Goal: Communication & Community: Answer question/provide support

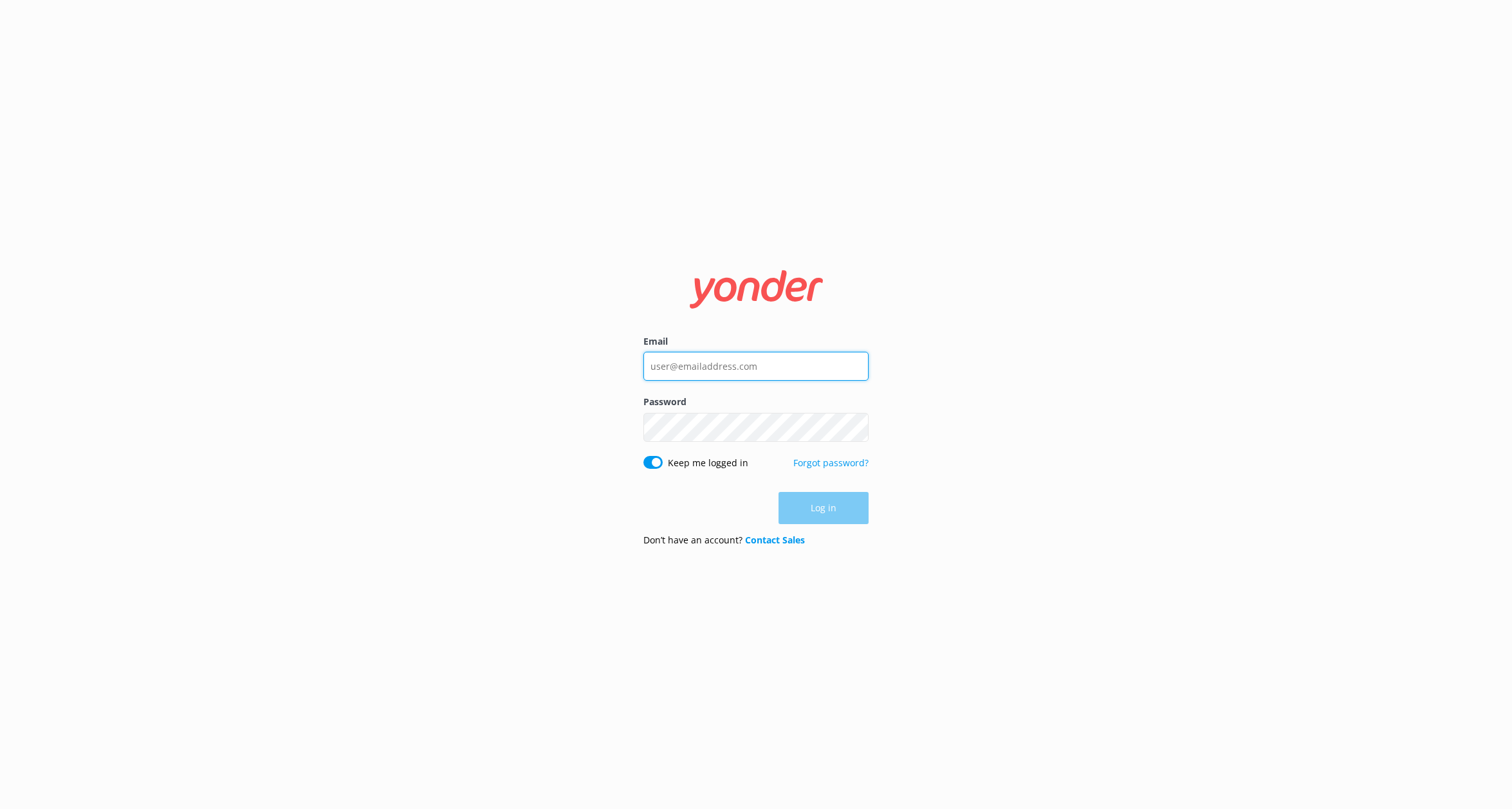
click at [706, 369] on input "Email" at bounding box center [756, 366] width 225 height 29
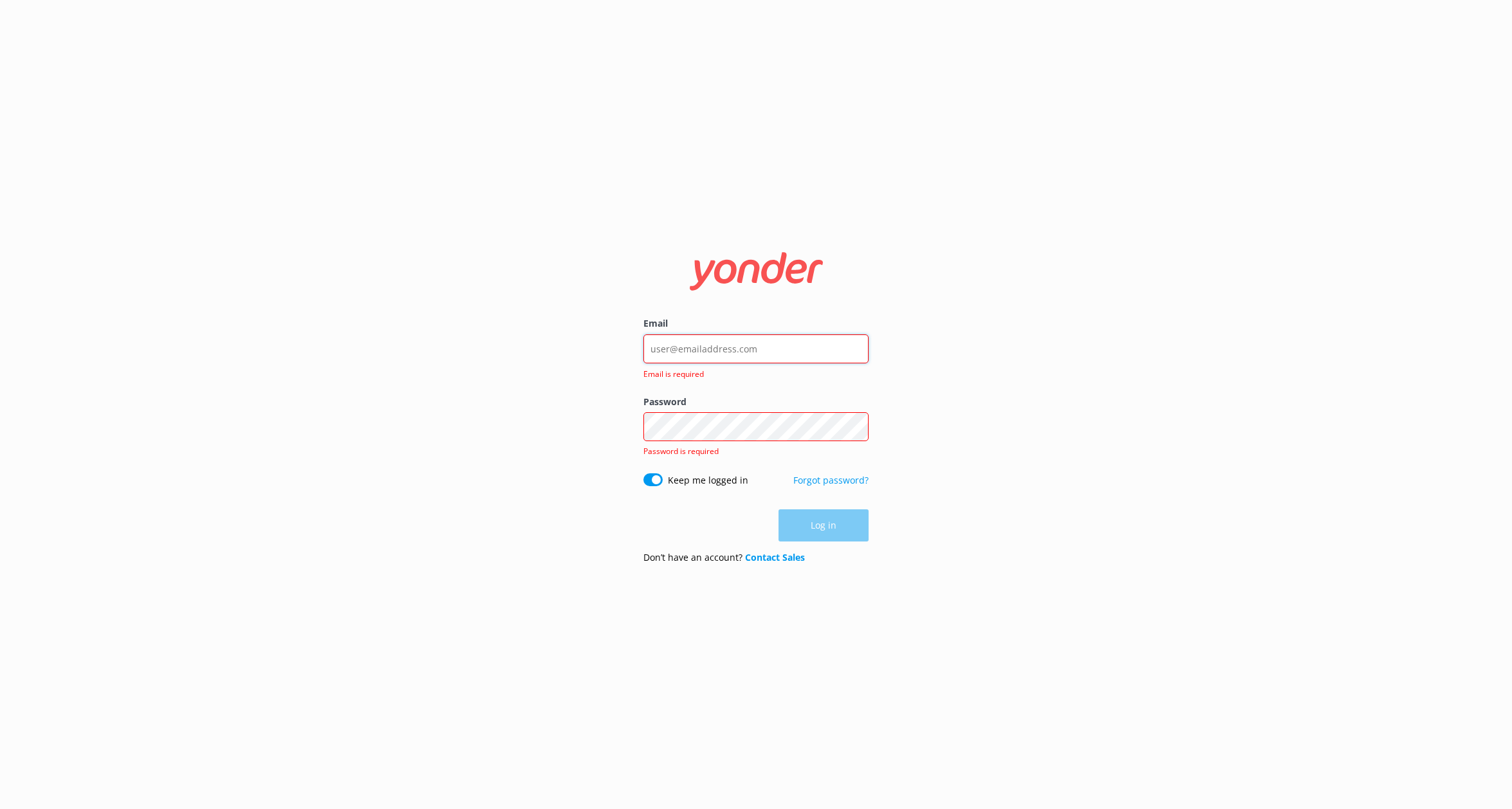
type input "info@safarijeeptours.com"
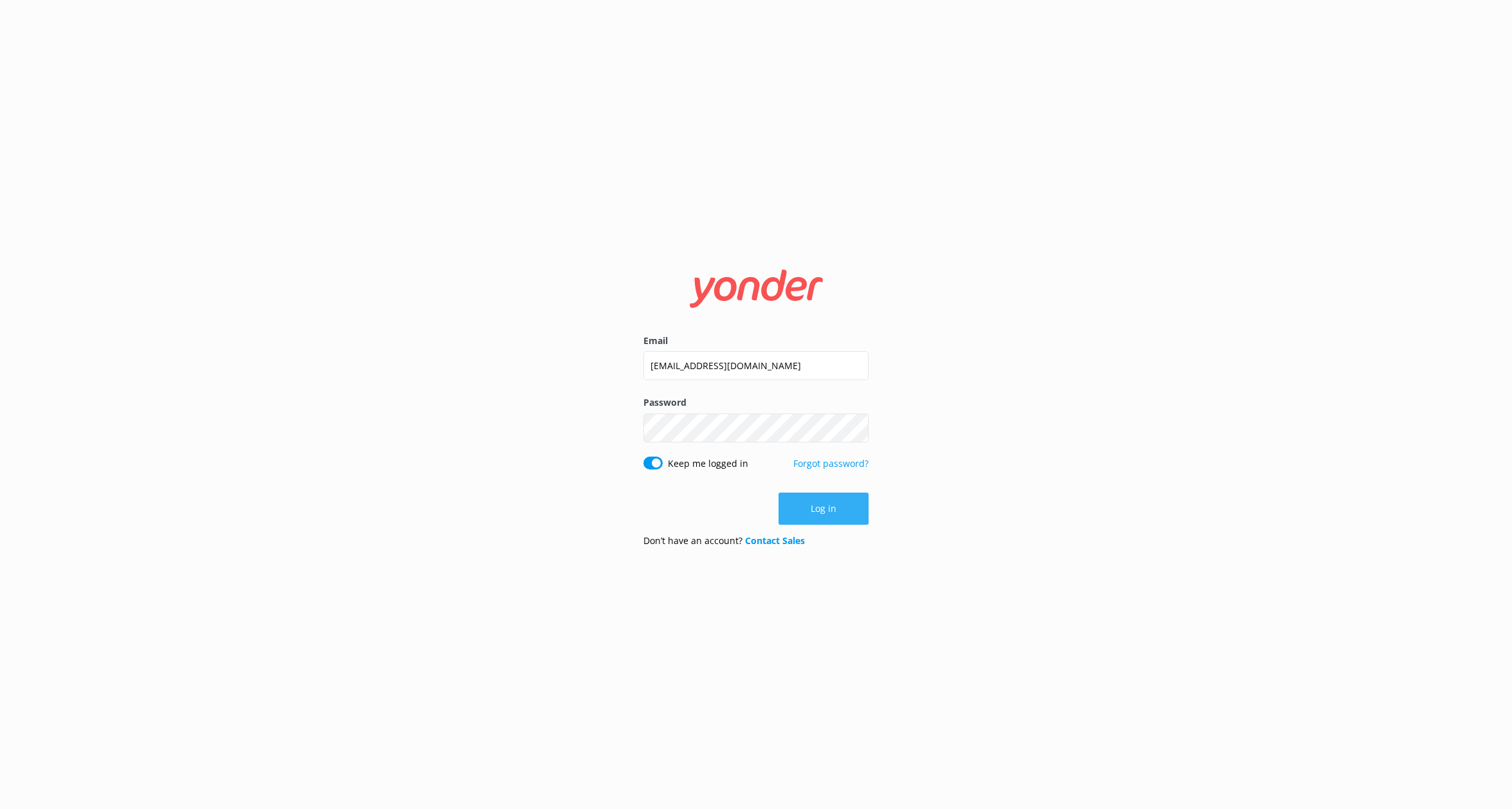
click at [839, 505] on button "Log in" at bounding box center [823, 509] width 90 height 32
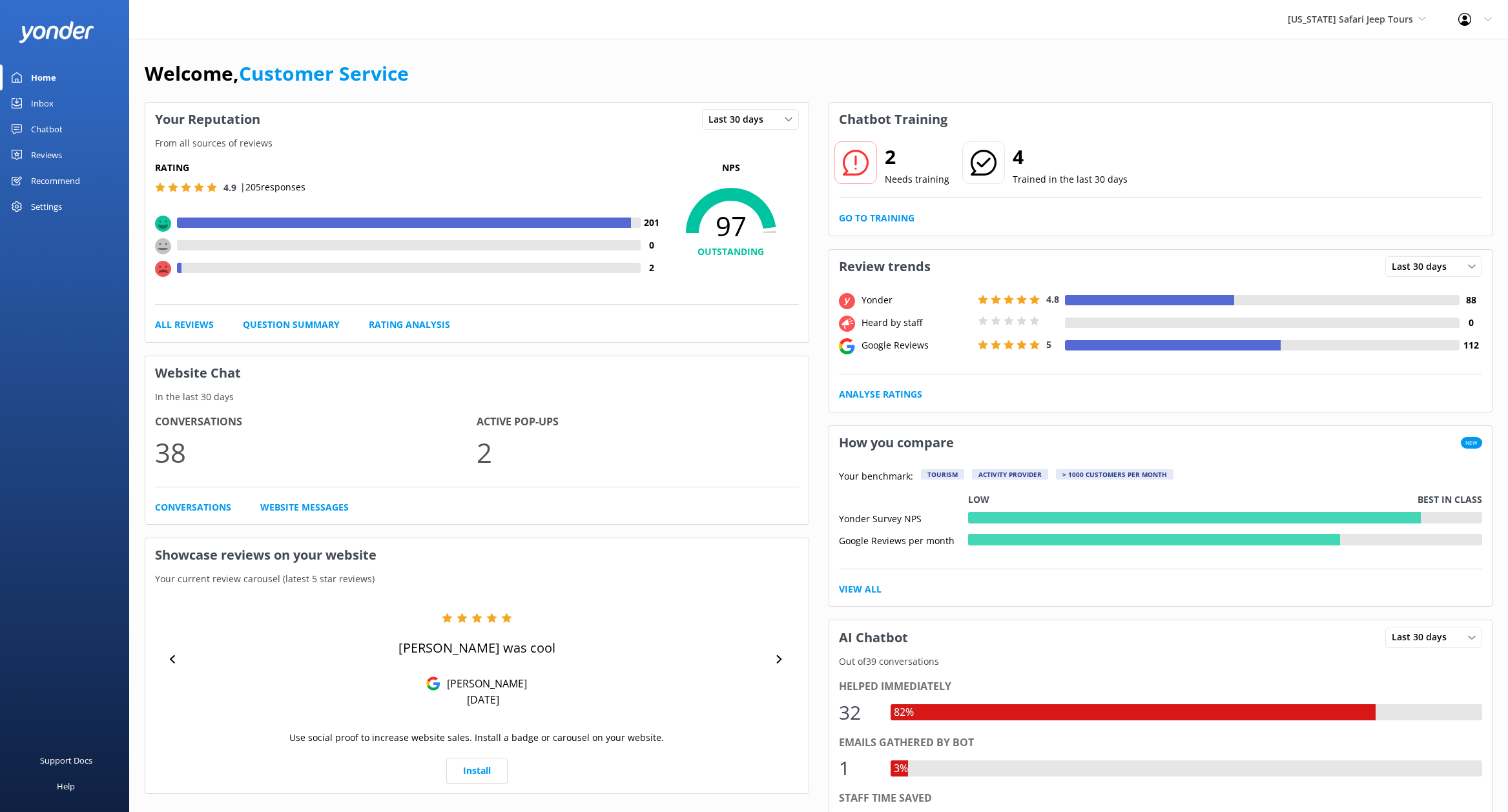
click at [36, 157] on div "Reviews" at bounding box center [46, 155] width 31 height 26
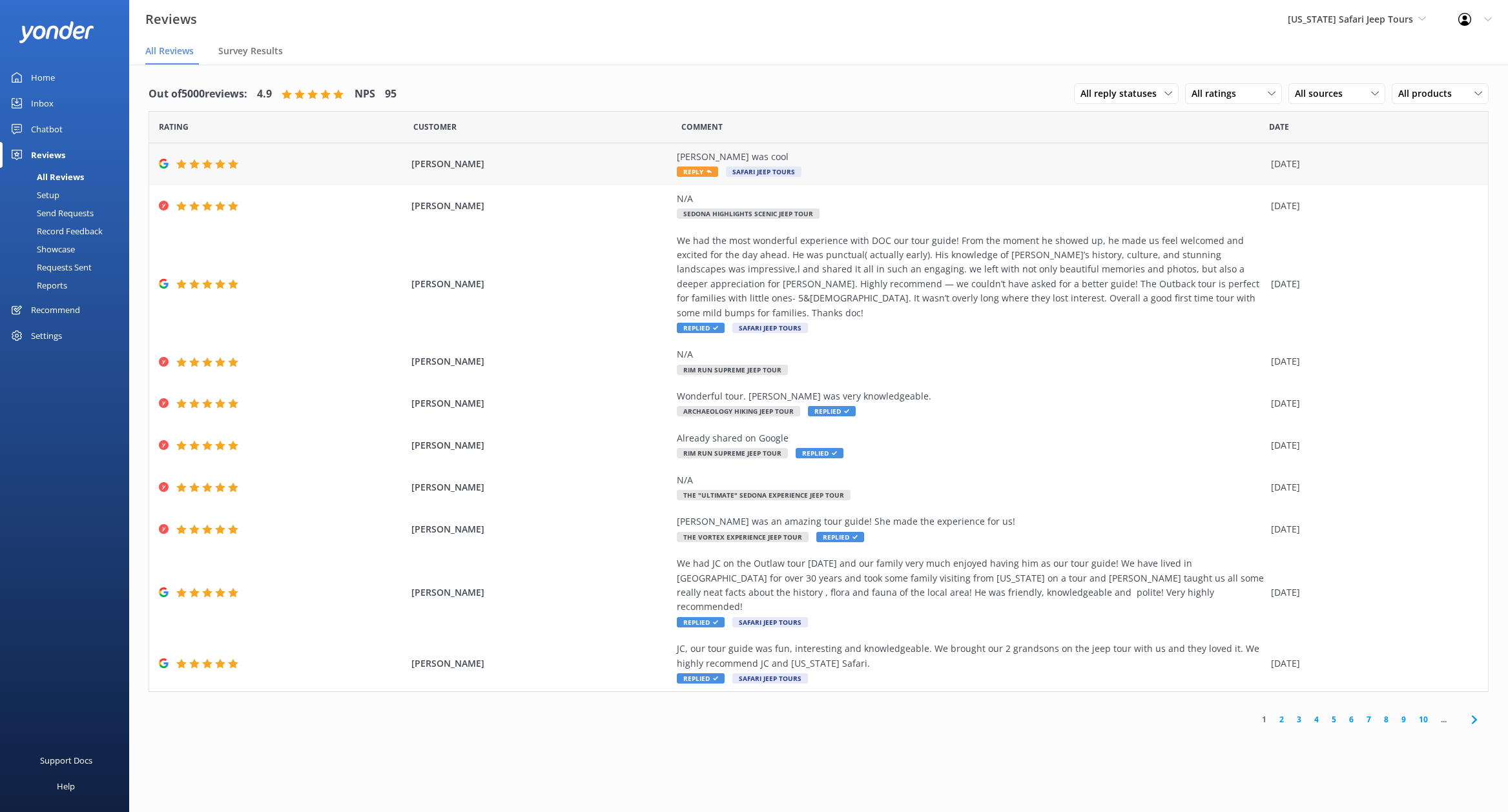
click at [849, 167] on div "Adam was cool Reply Safari Jeep Tours" at bounding box center [971, 164] width 588 height 29
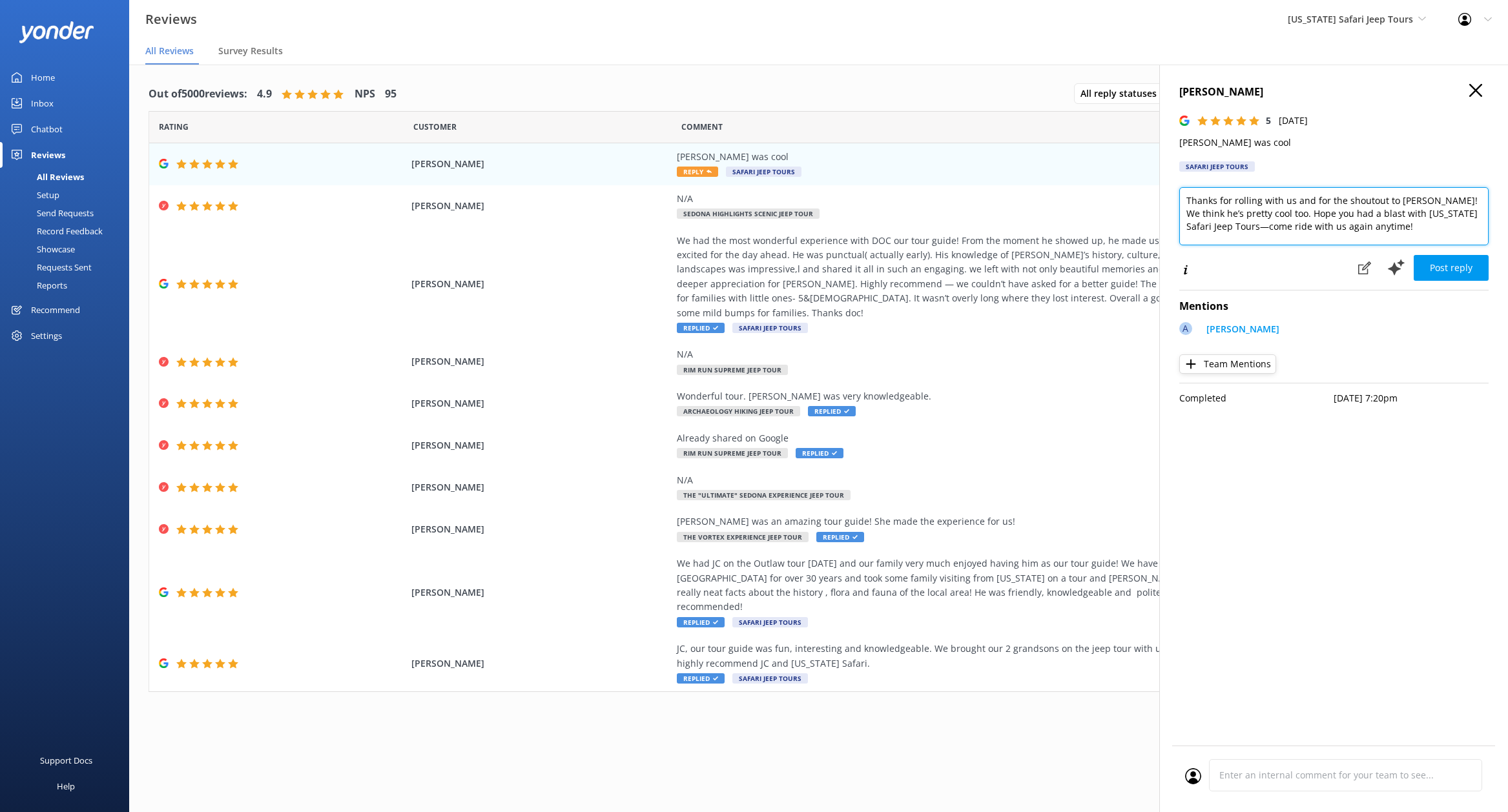
click at [1350, 230] on textarea "Thanks for rolling with us and for the shoutout to Adam! We think he’s pretty c…" at bounding box center [1334, 216] width 309 height 58
type textarea "Thanks for rolling with us and for the shoutout to Adam! We think he’s pretty c…"
click at [1429, 267] on button "Post reply" at bounding box center [1451, 268] width 75 height 26
click at [852, 37] on div "Reviews Arizona Safari Jeep Tours Sedona Off-Road Center Arizona Safari Jeep To…" at bounding box center [754, 19] width 1508 height 39
click at [1471, 87] on icon at bounding box center [1475, 90] width 13 height 13
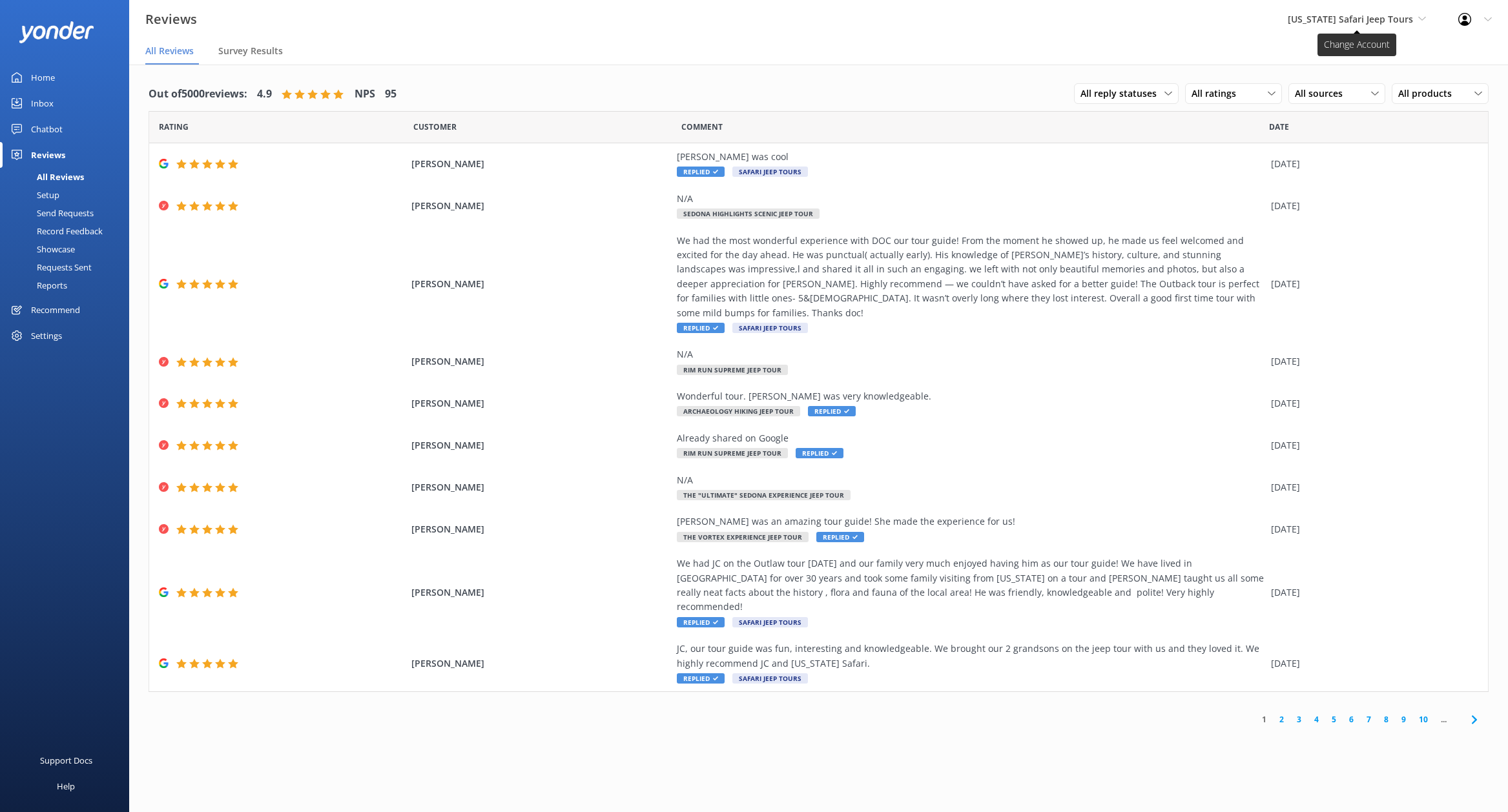
click at [1356, 18] on span "[US_STATE] Safari Jeep Tours" at bounding box center [1349, 19] width 125 height 12
click at [1333, 121] on link "[US_STATE] ATV Adventures" at bounding box center [1336, 116] width 129 height 31
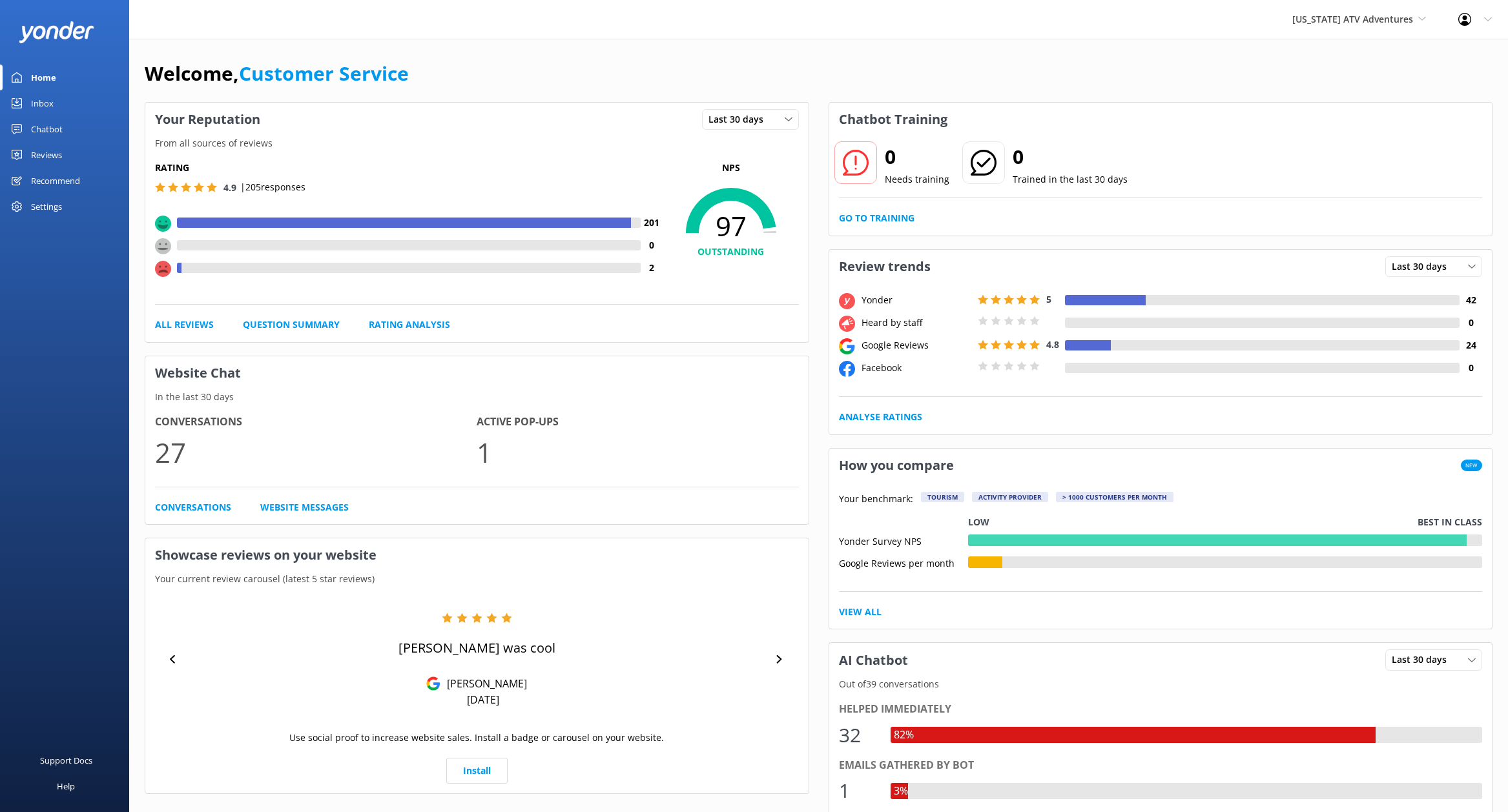
click at [53, 156] on div "Reviews" at bounding box center [46, 155] width 31 height 26
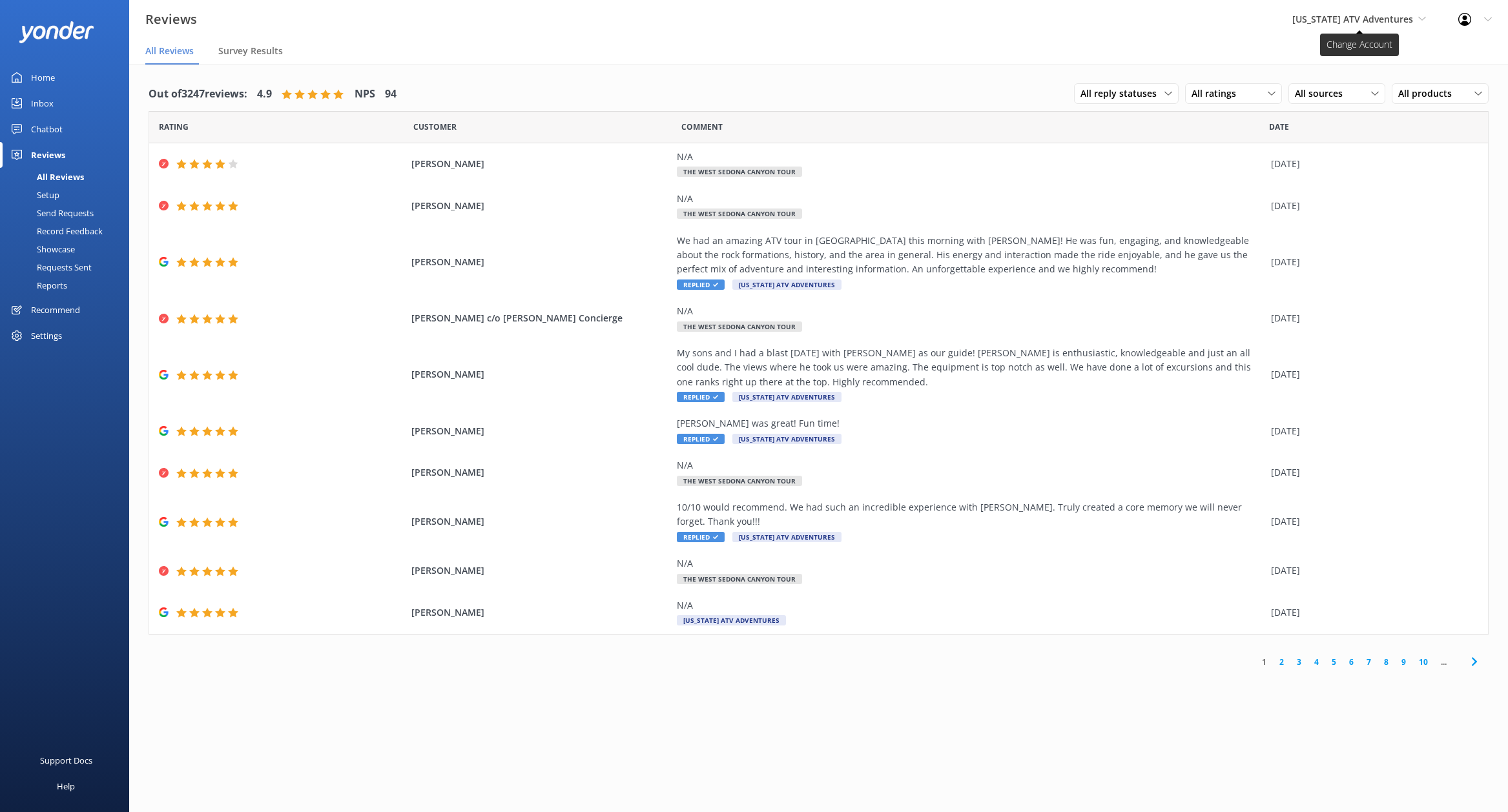
click at [1388, 18] on span "[US_STATE] ATV Adventures" at bounding box center [1352, 19] width 121 height 12
click at [1342, 55] on link "[GEOGRAPHIC_DATA]" at bounding box center [1340, 54] width 129 height 31
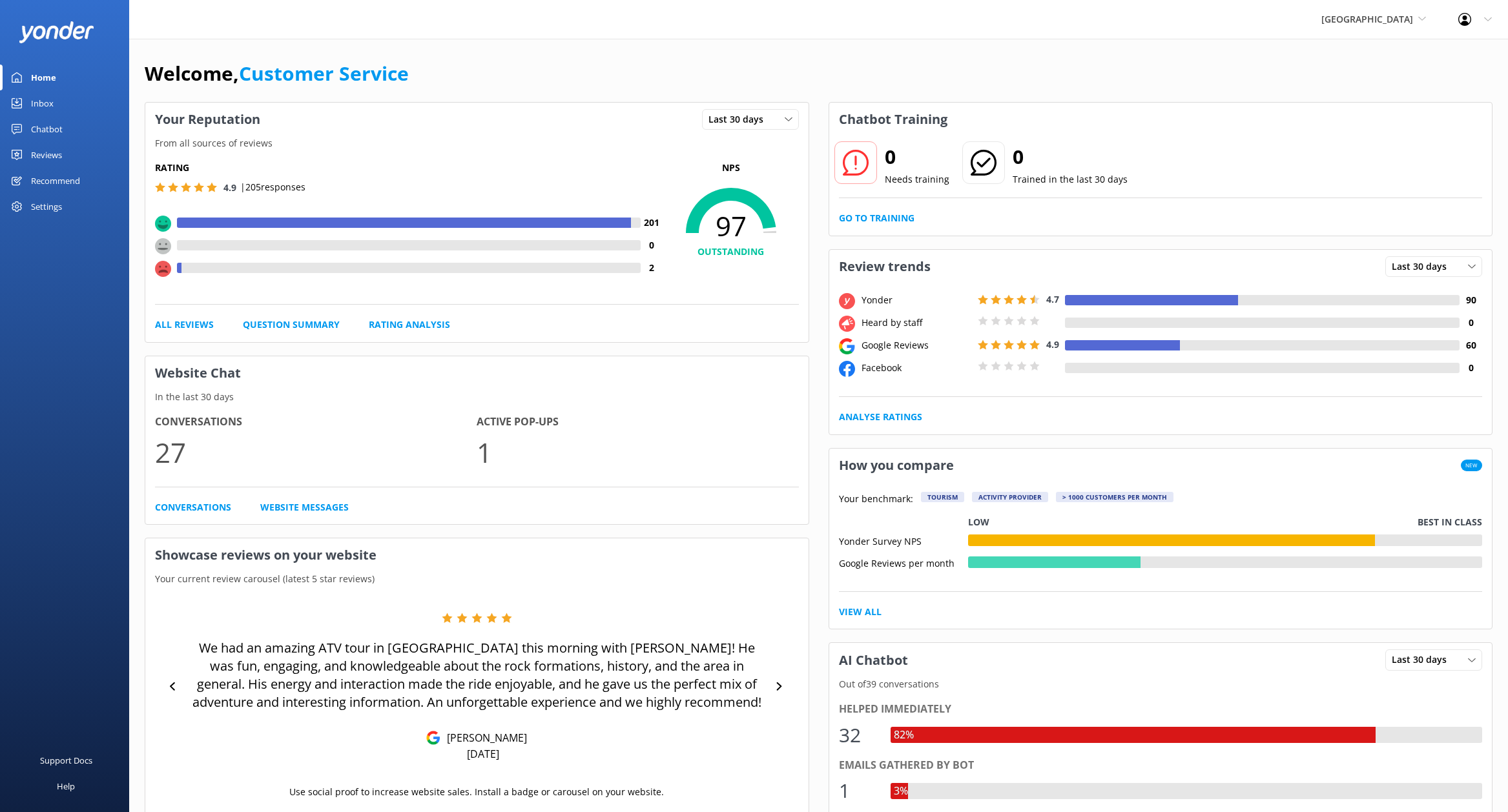
click at [49, 157] on div "Reviews" at bounding box center [46, 155] width 31 height 26
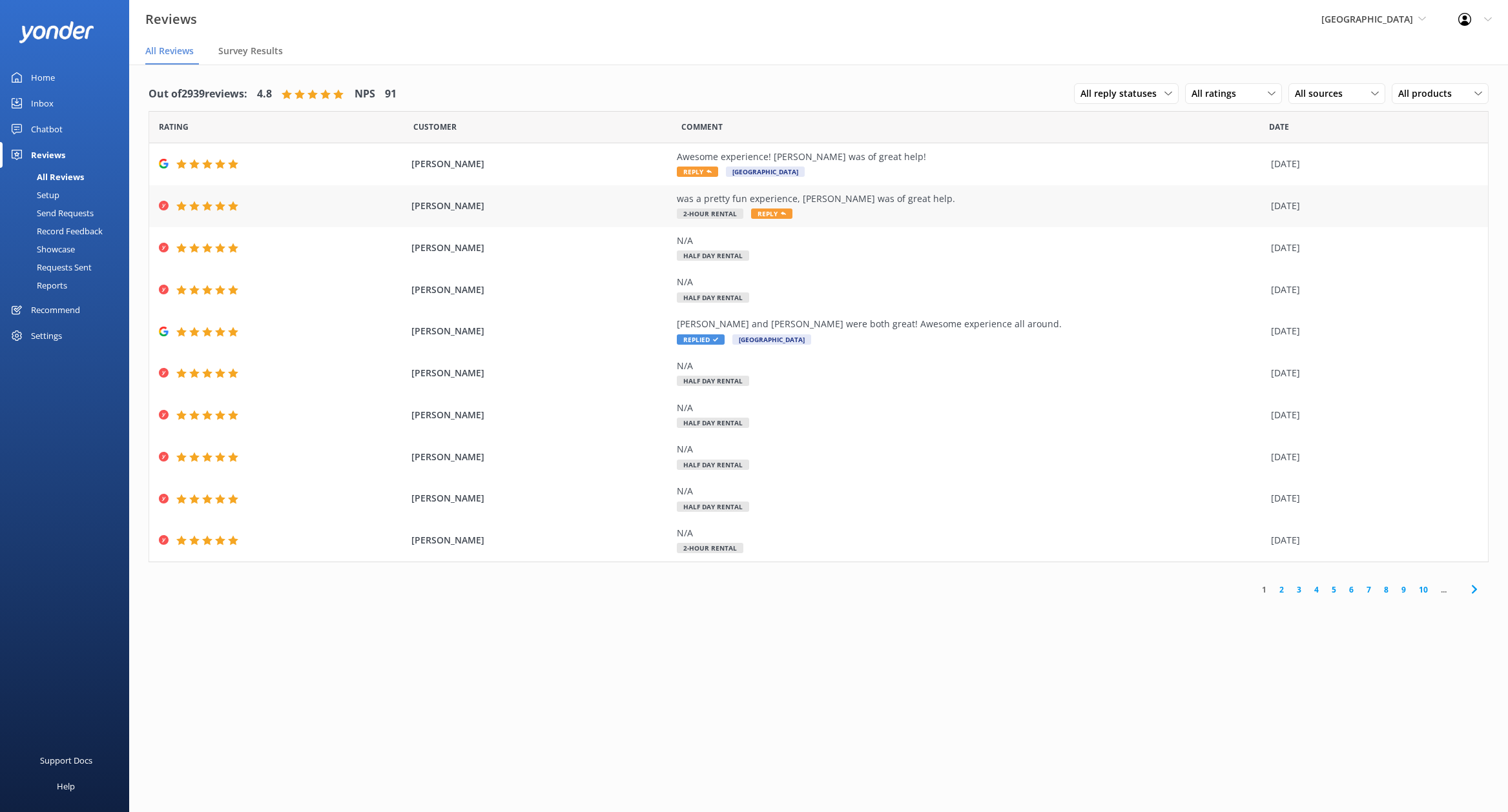
click at [941, 206] on div "was a pretty fun experience, Ryan was of great help. 2-Hour Rental Reply" at bounding box center [971, 206] width 588 height 29
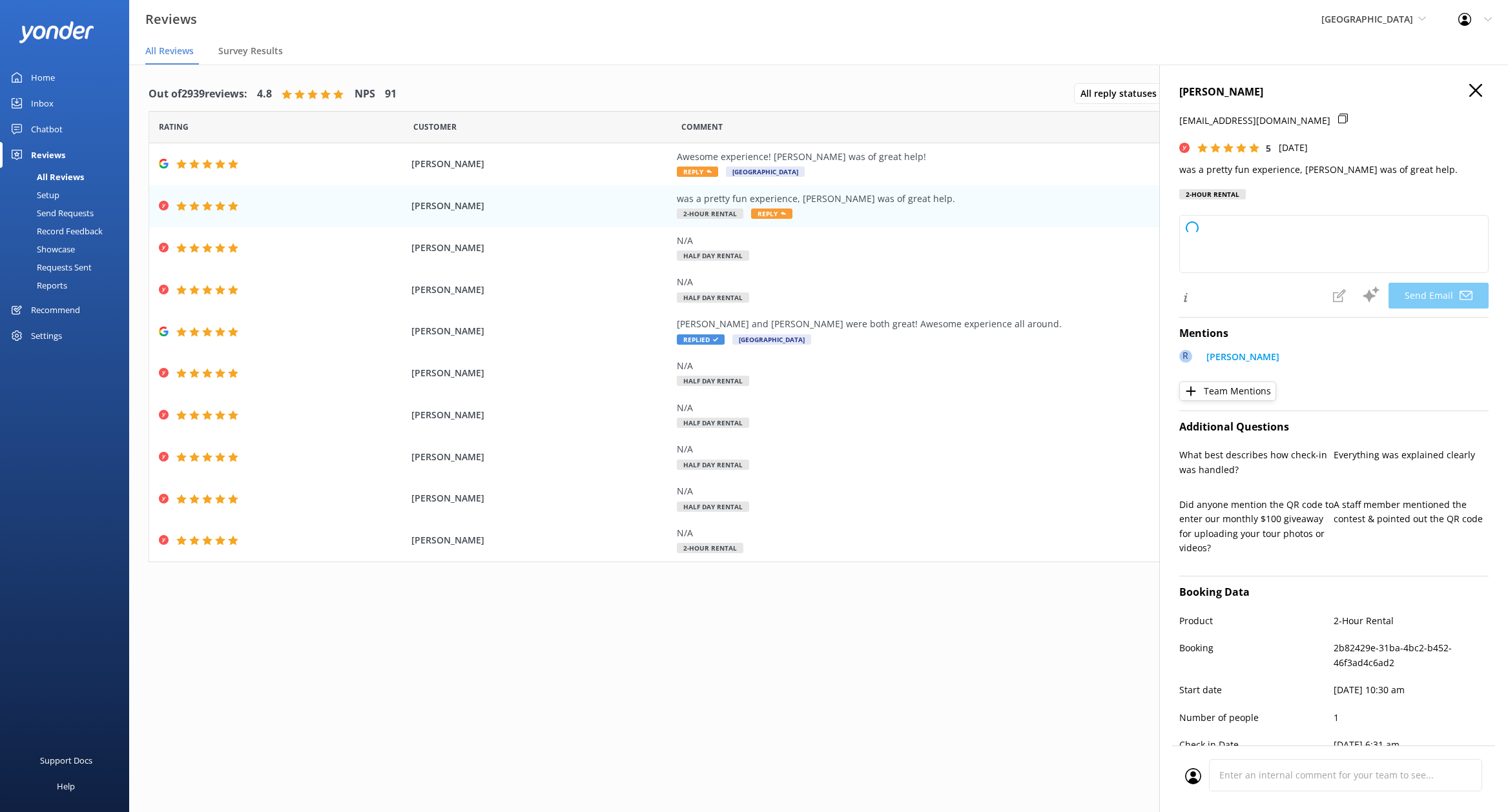
type textarea "Thanks, Tyler! Glad you had a fun time out there, and we’ll make sure Ryan know…"
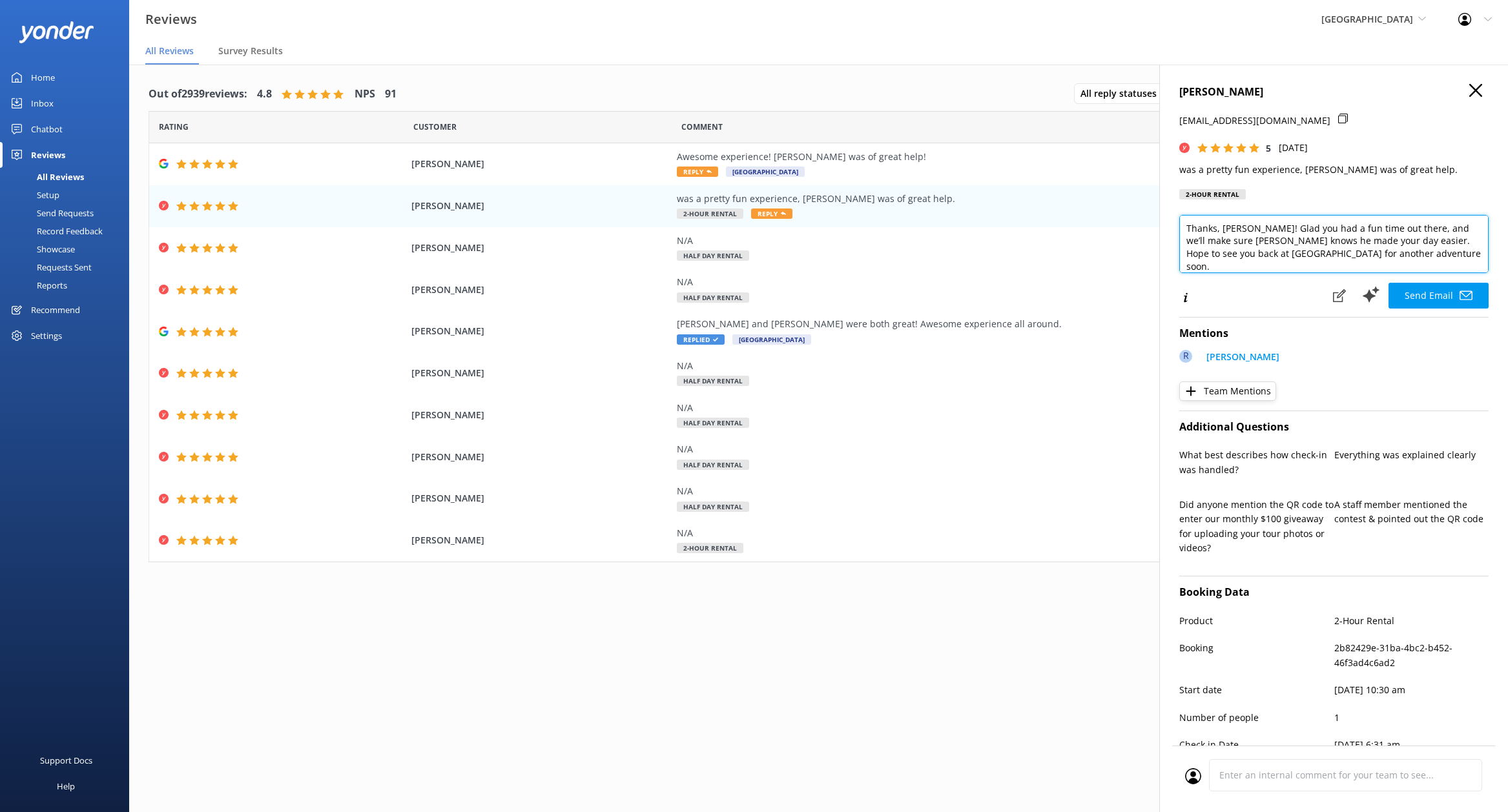
click at [1433, 256] on textarea "Thanks, Tyler! Glad you had a fun time out there, and we’ll make sure Ryan know…" at bounding box center [1334, 244] width 309 height 58
click at [1469, 92] on use at bounding box center [1475, 90] width 13 height 13
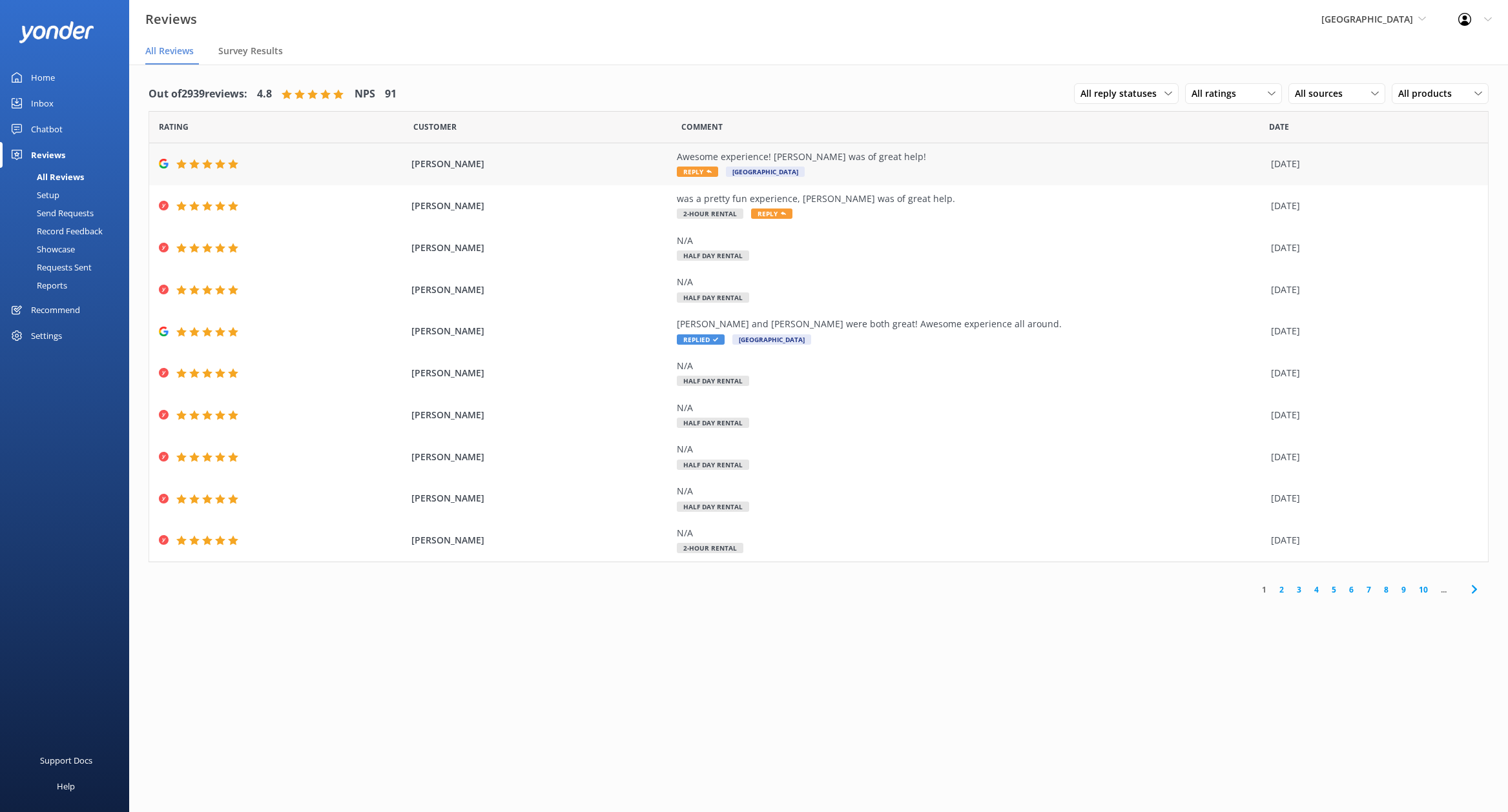
click at [891, 170] on div "Awesome experience! Ryan was of great help! Reply Sedona OFF-ROAD Center" at bounding box center [971, 164] width 588 height 29
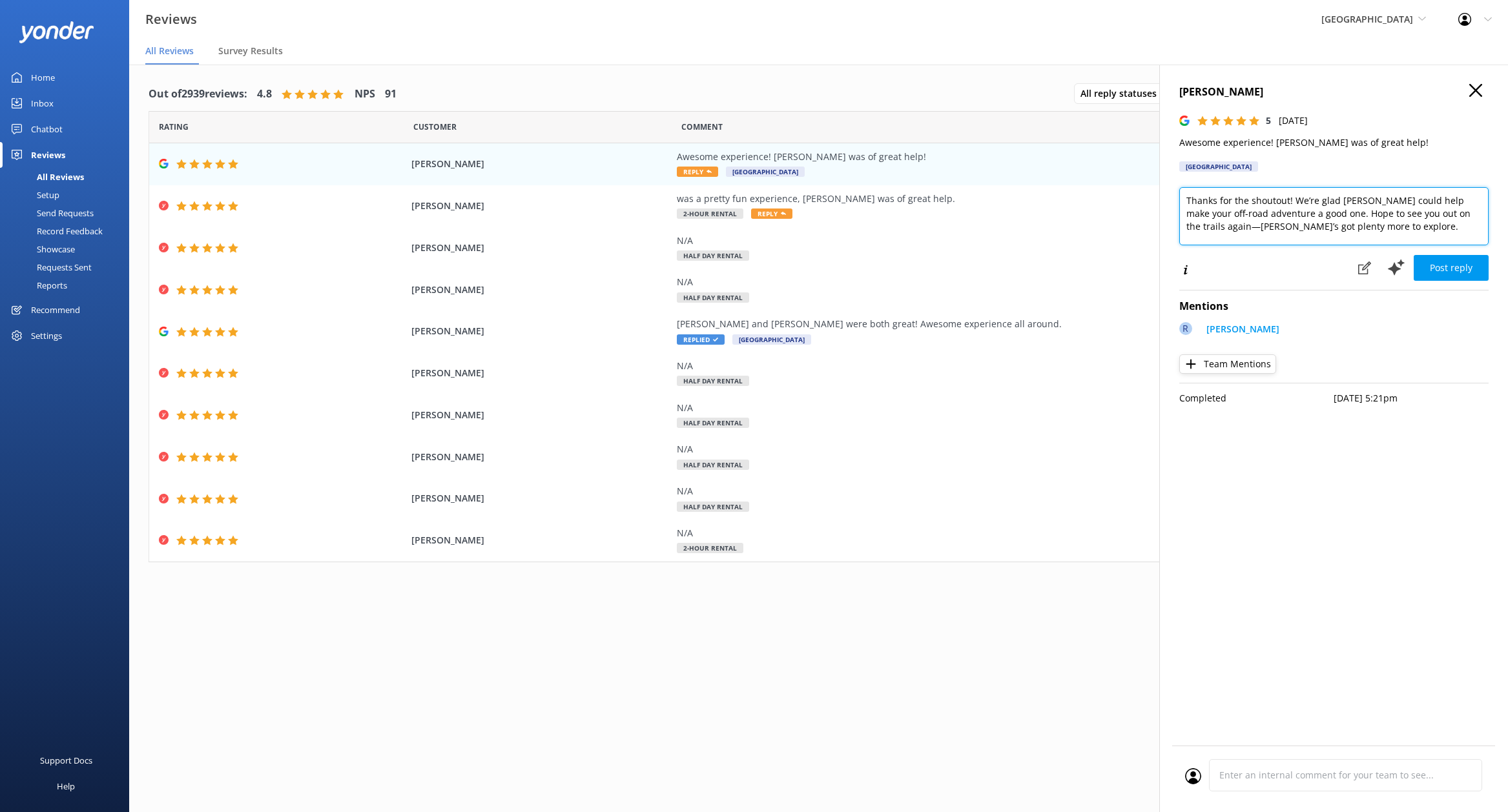
click at [1364, 224] on textarea "Thanks for the shoutout! We’re glad Ryan could help make your off-road adventur…" at bounding box center [1334, 216] width 309 height 58
type textarea "Thanks for the shoutout! We’re glad Ryan could help make your off-road adventur…"
click at [1433, 273] on button "Post reply" at bounding box center [1451, 268] width 75 height 26
click at [1473, 88] on use at bounding box center [1475, 90] width 13 height 13
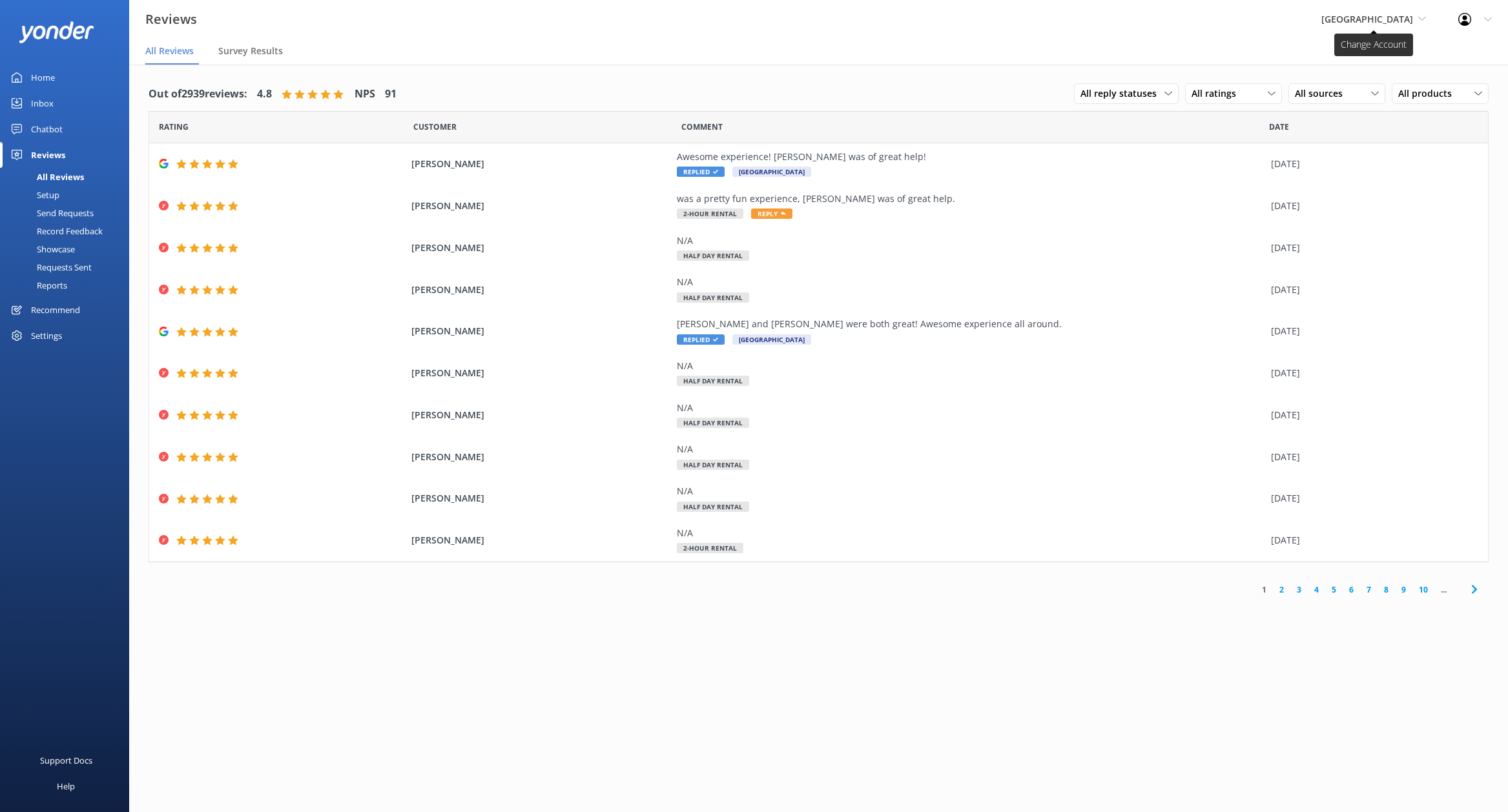
click at [1382, 18] on span "[GEOGRAPHIC_DATA]" at bounding box center [1367, 19] width 92 height 12
click at [1347, 87] on link "[US_STATE] Safari Jeep Tours" at bounding box center [1369, 85] width 129 height 31
